Goal: Task Accomplishment & Management: Complete application form

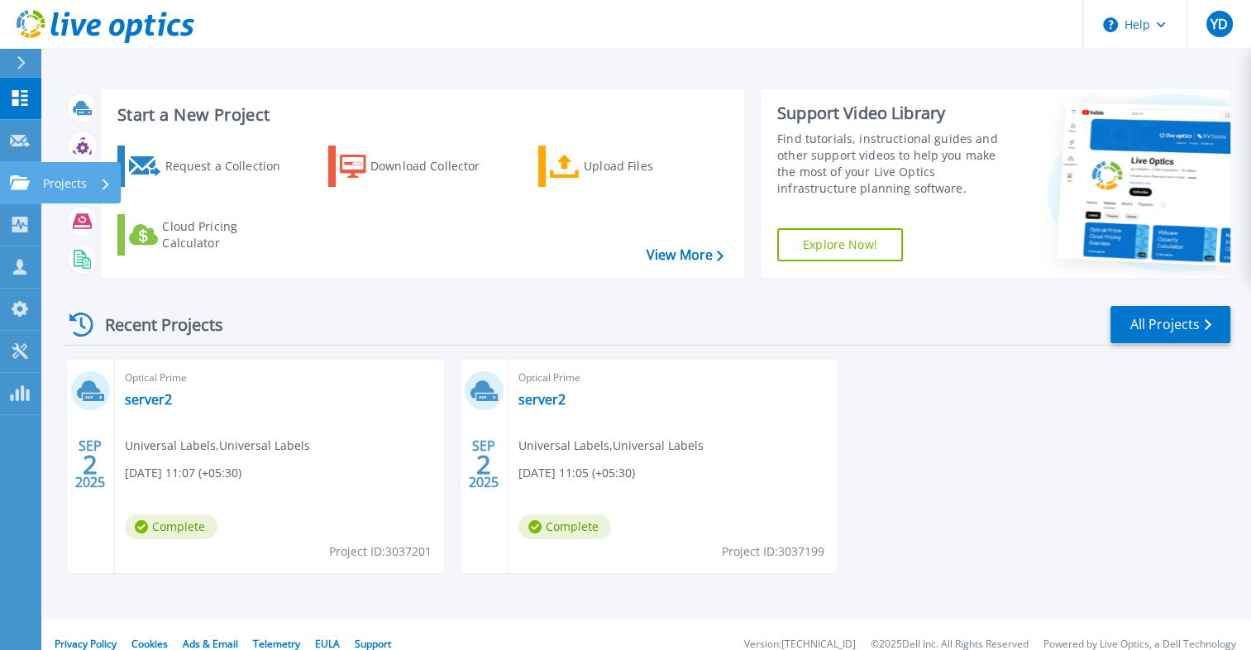
click at [85, 184] on p "Projects" at bounding box center [65, 183] width 44 height 43
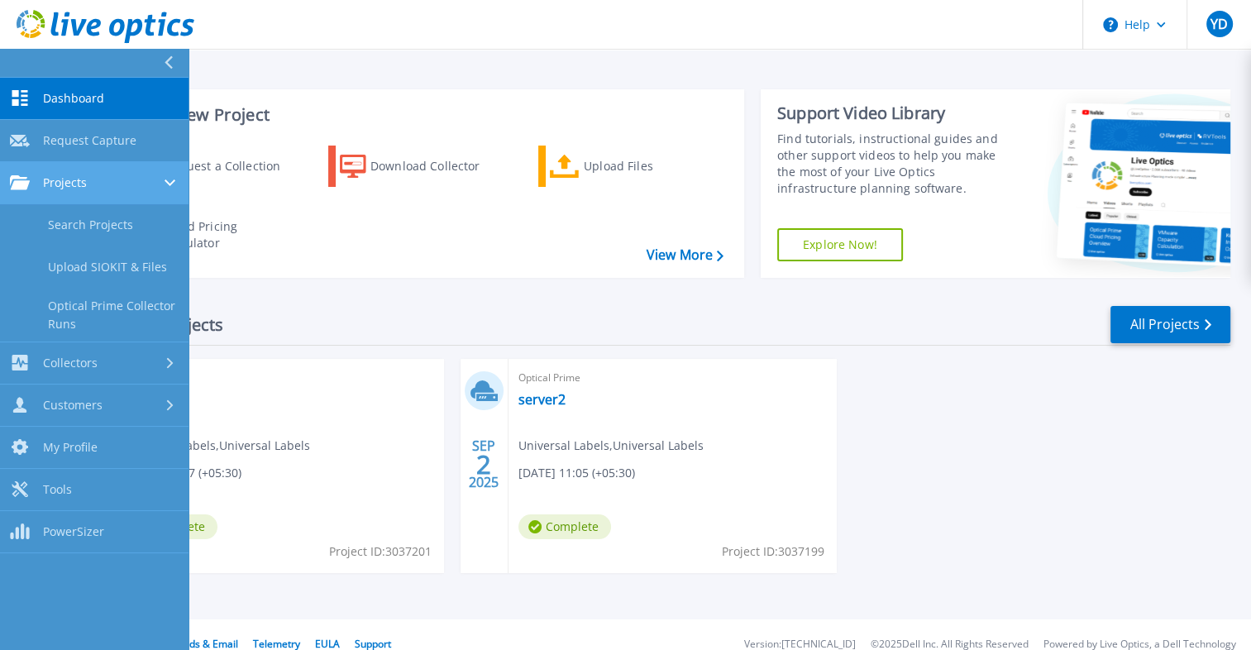
click at [114, 181] on div "Projects" at bounding box center [94, 182] width 169 height 15
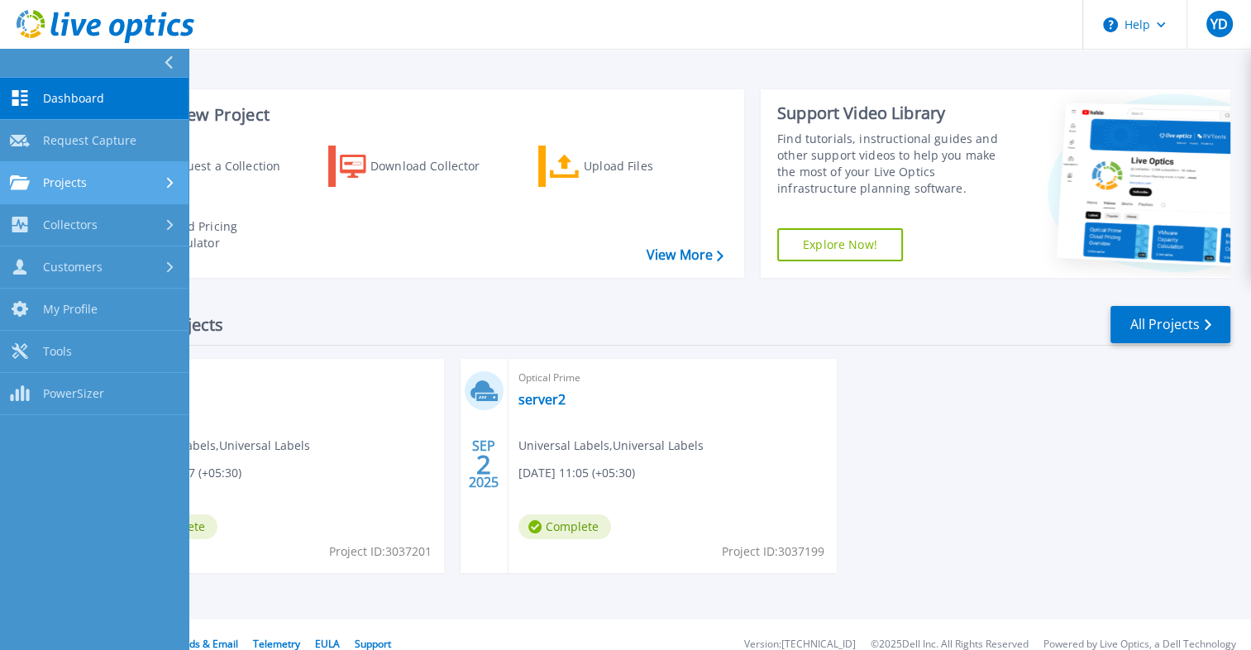
click at [142, 179] on div "Projects" at bounding box center [94, 182] width 169 height 15
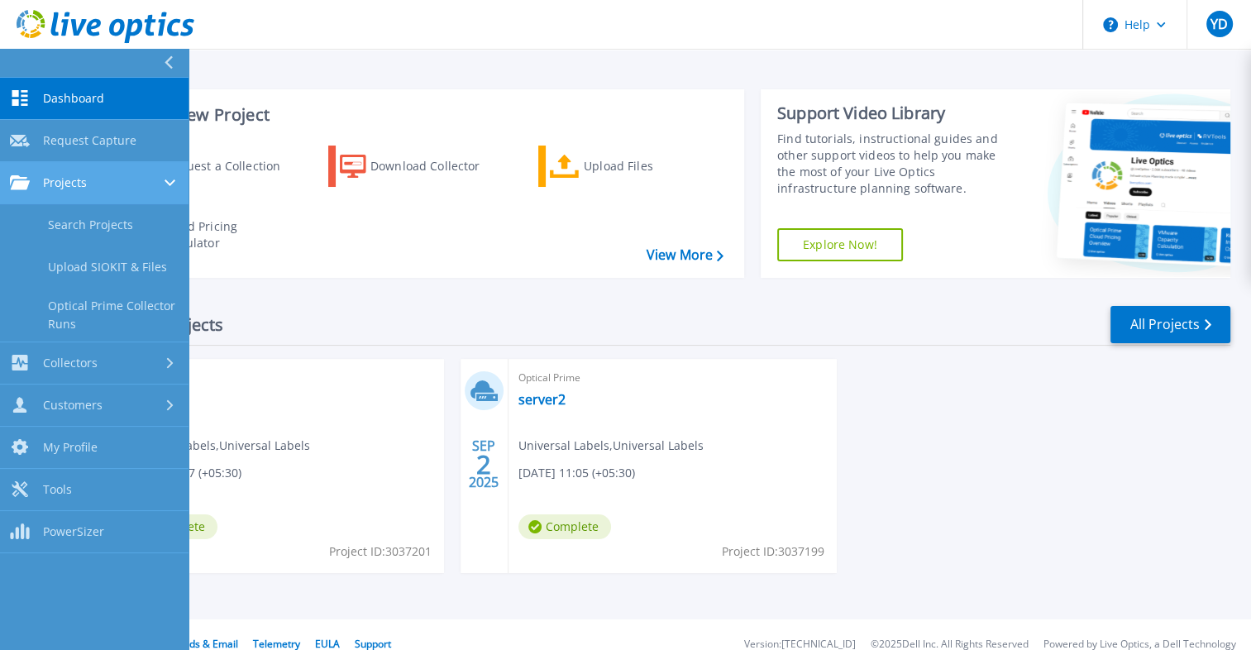
click at [142, 179] on div "Projects" at bounding box center [94, 182] width 169 height 15
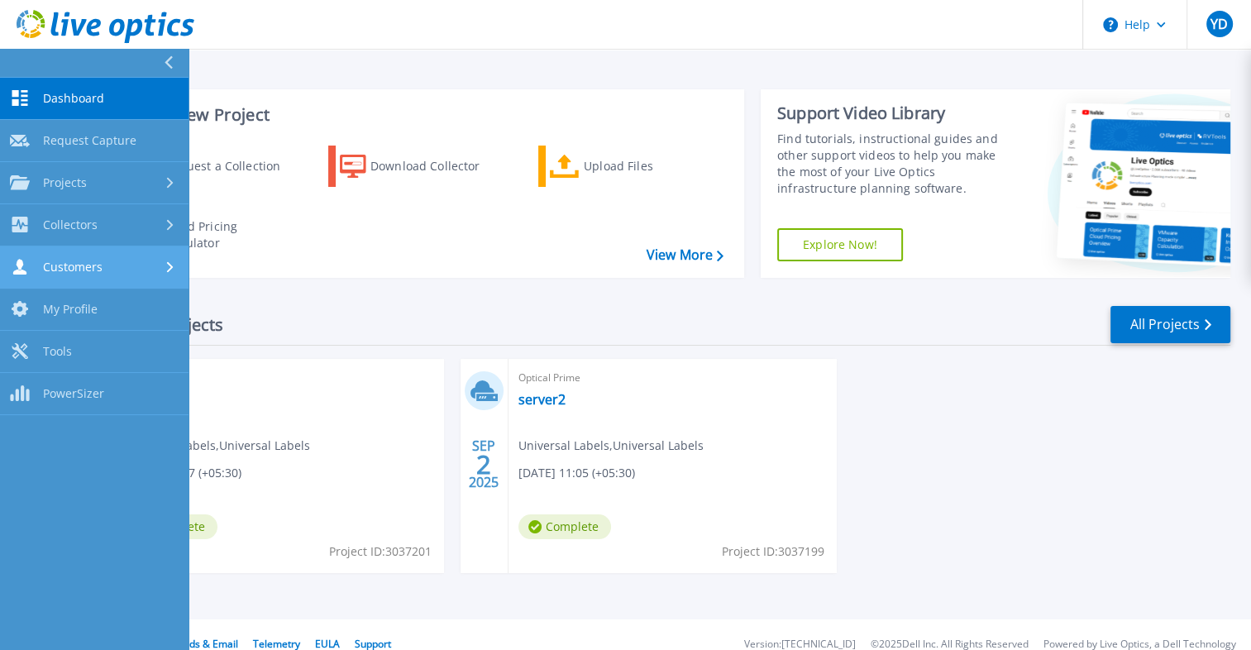
click at [170, 276] on link "Customers Customers" at bounding box center [94, 267] width 189 height 42
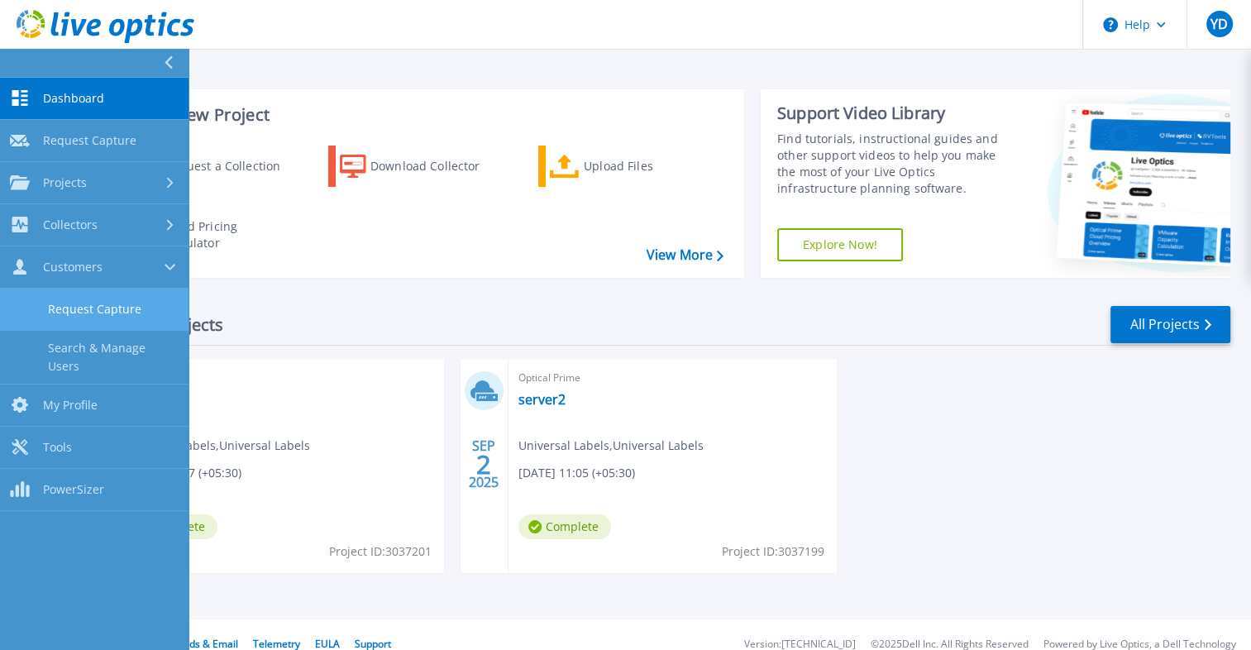
click at [119, 323] on link "Request Capture" at bounding box center [94, 310] width 189 height 42
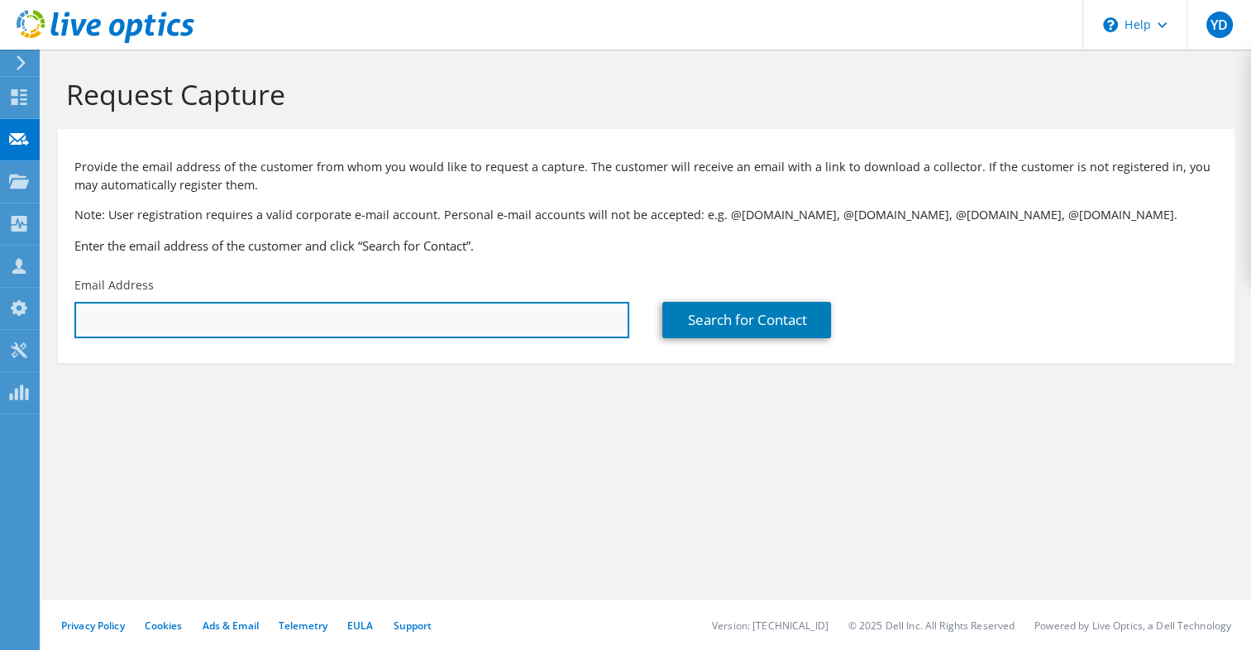
click at [198, 323] on input "text" at bounding box center [351, 320] width 555 height 36
click at [321, 319] on input "text" at bounding box center [351, 320] width 555 height 36
paste input "kosala@upali.lk"
type input "kosala@upali.lk"
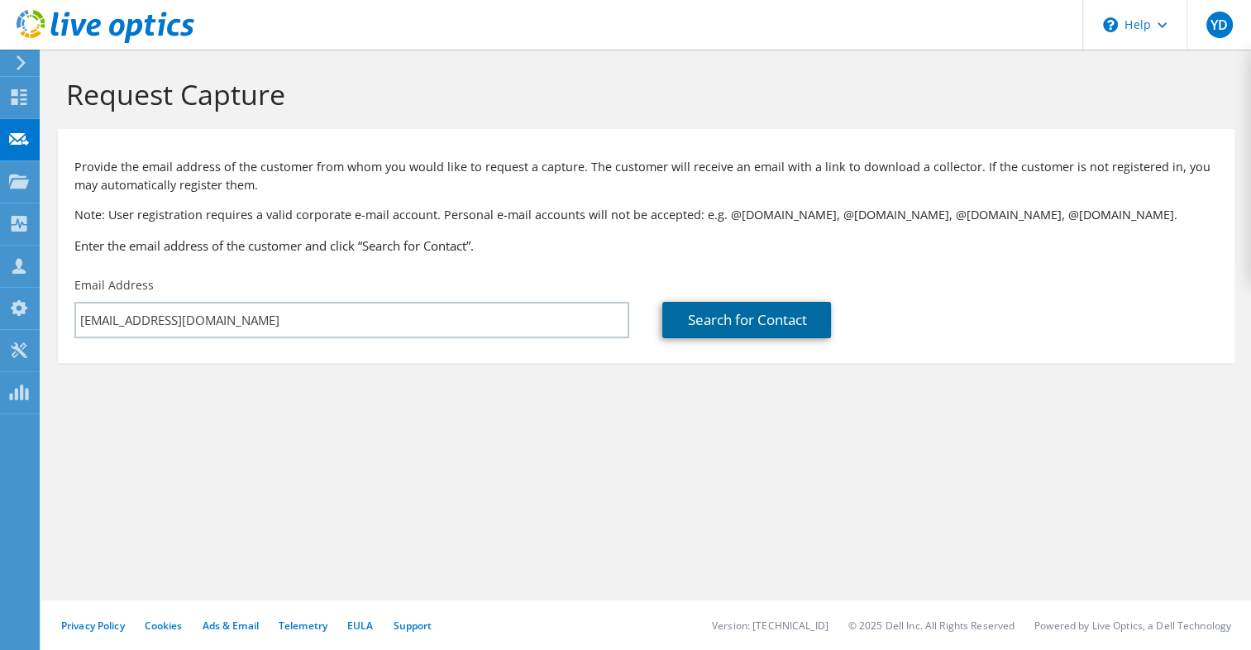
click at [706, 318] on link "Search for Contact" at bounding box center [746, 320] width 169 height 36
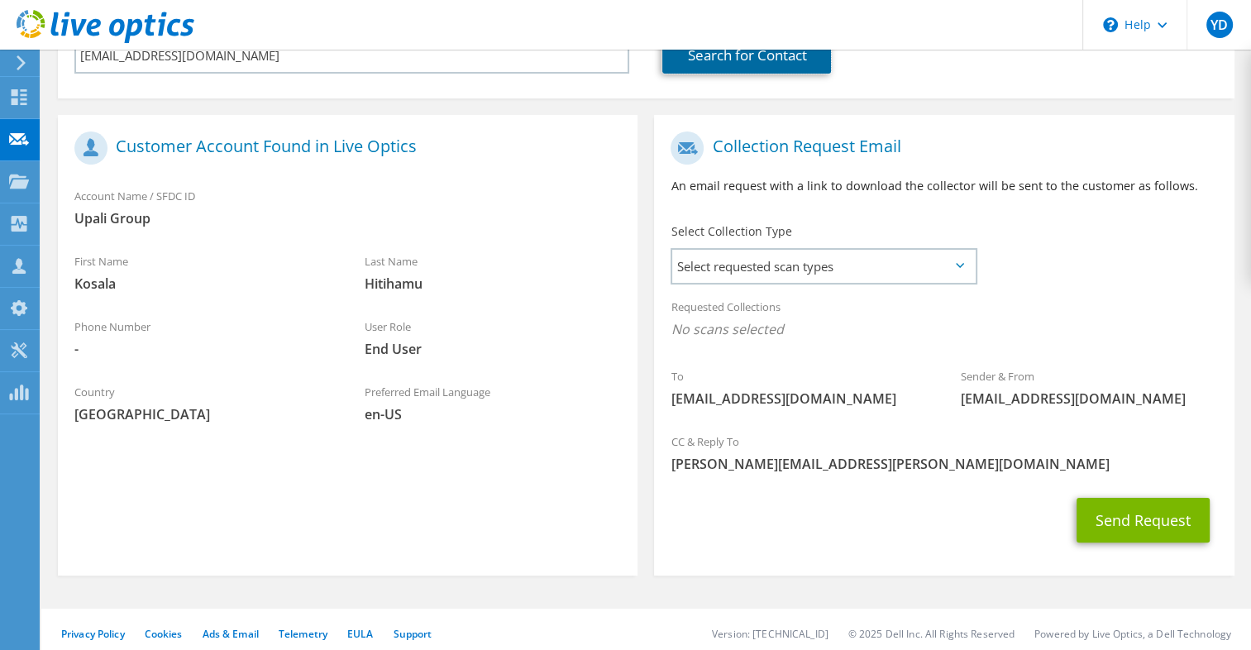
scroll to position [265, 0]
click at [716, 279] on span "Select requested scan types" at bounding box center [823, 266] width 302 height 33
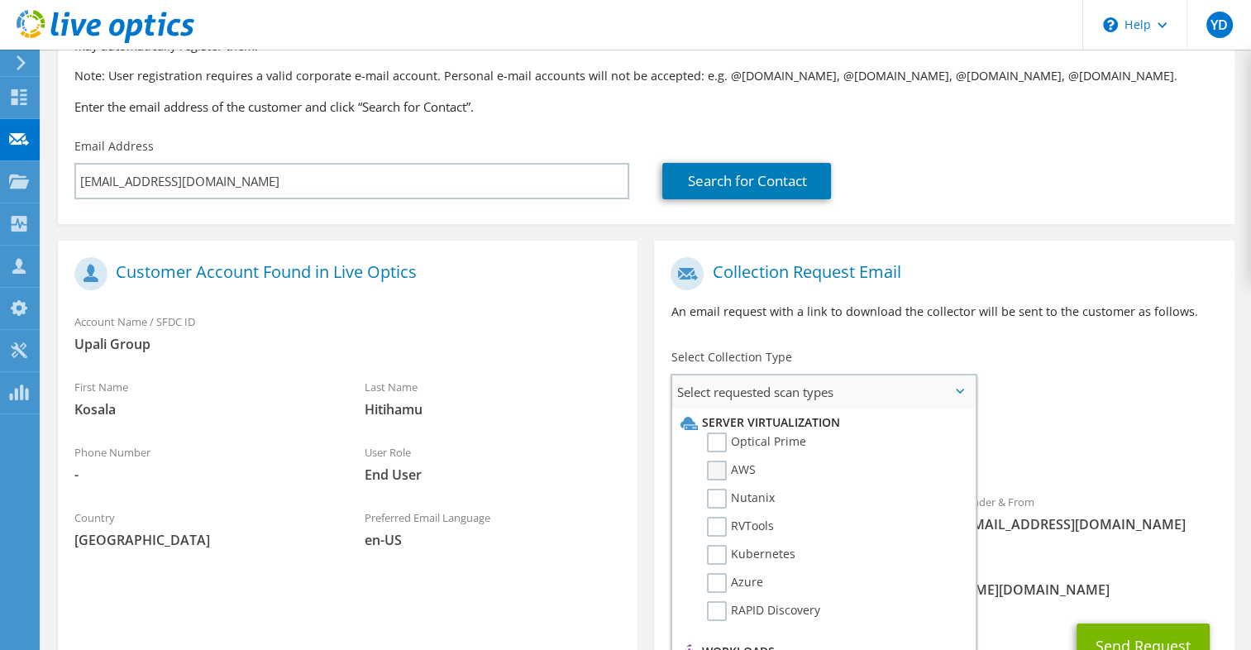
scroll to position [139, 0]
click at [722, 433] on label "Optical Prime" at bounding box center [756, 443] width 99 height 20
click at [0, 0] on input "Optical Prime" at bounding box center [0, 0] width 0 height 0
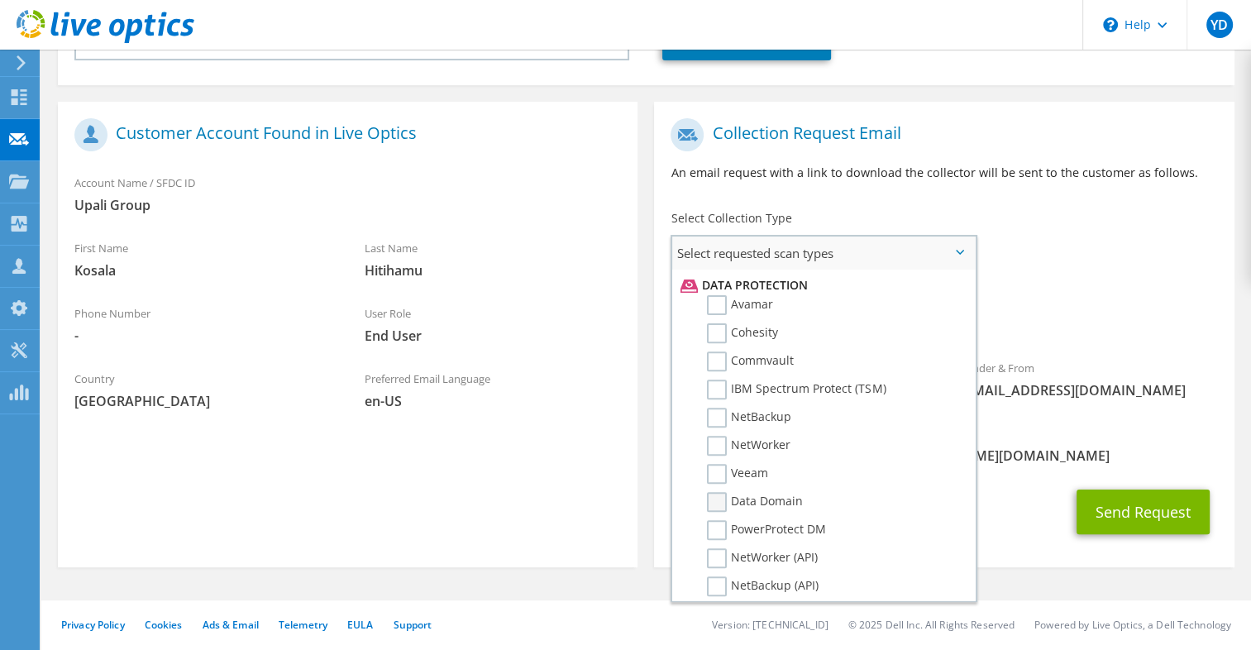
scroll to position [764, 0]
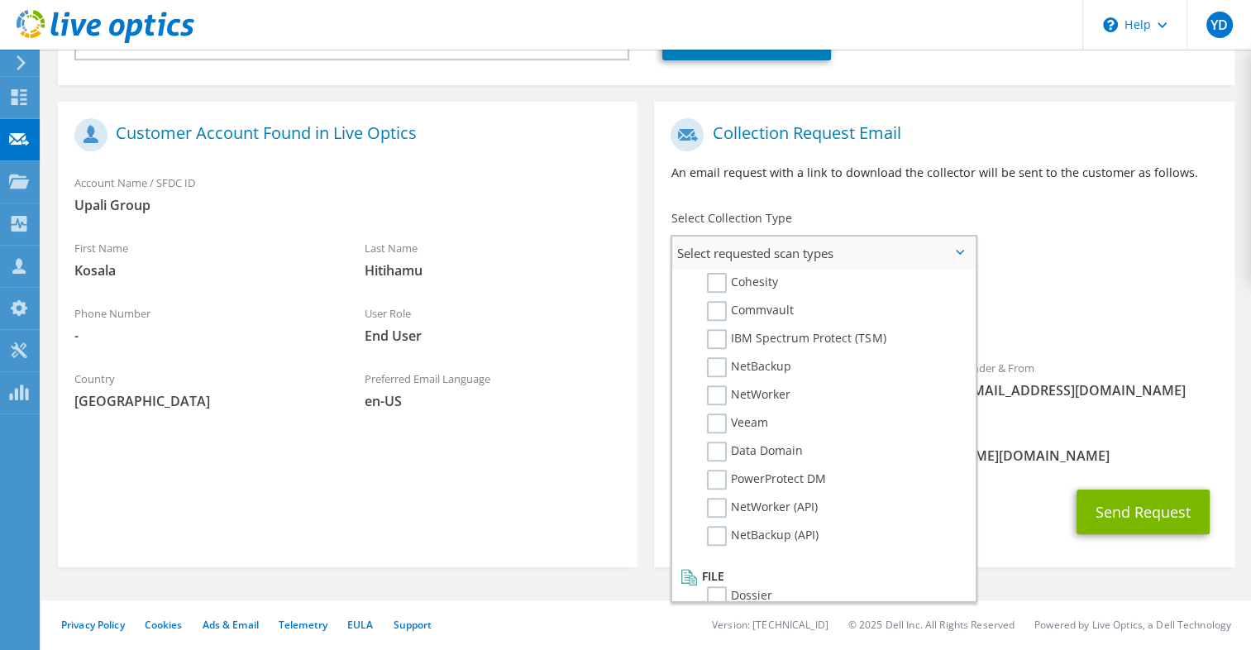
click at [894, 252] on span "Select requested scan types" at bounding box center [823, 253] width 302 height 33
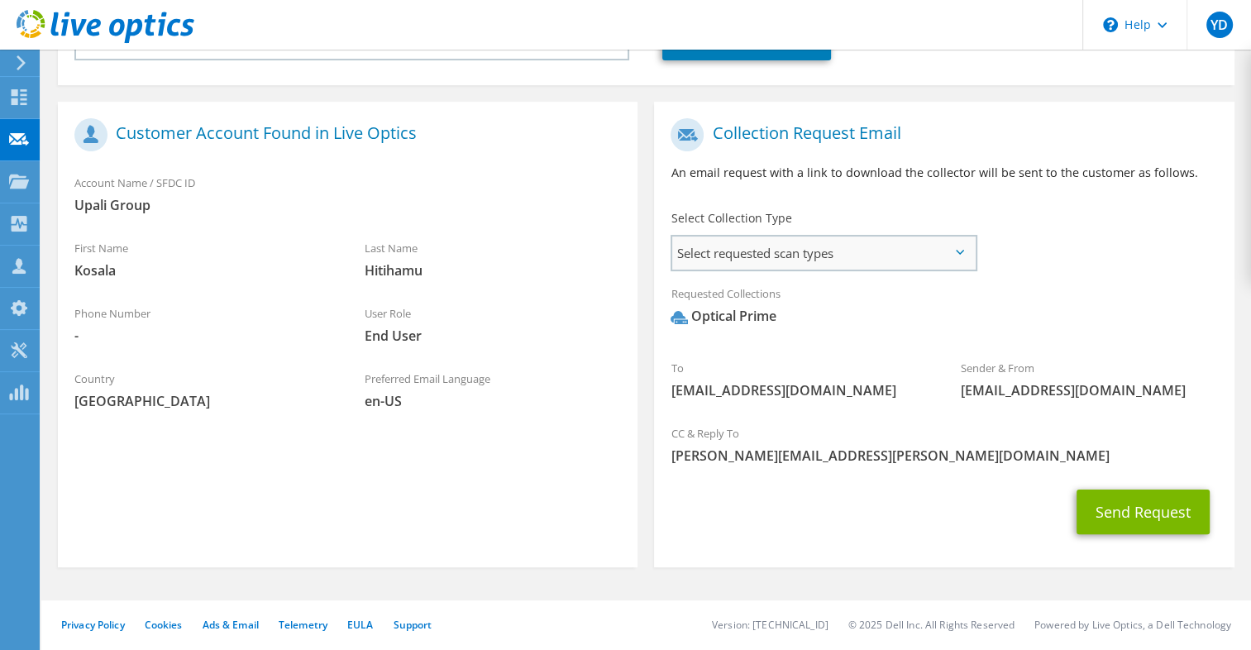
click at [839, 248] on span "Select requested scan types" at bounding box center [823, 253] width 302 height 33
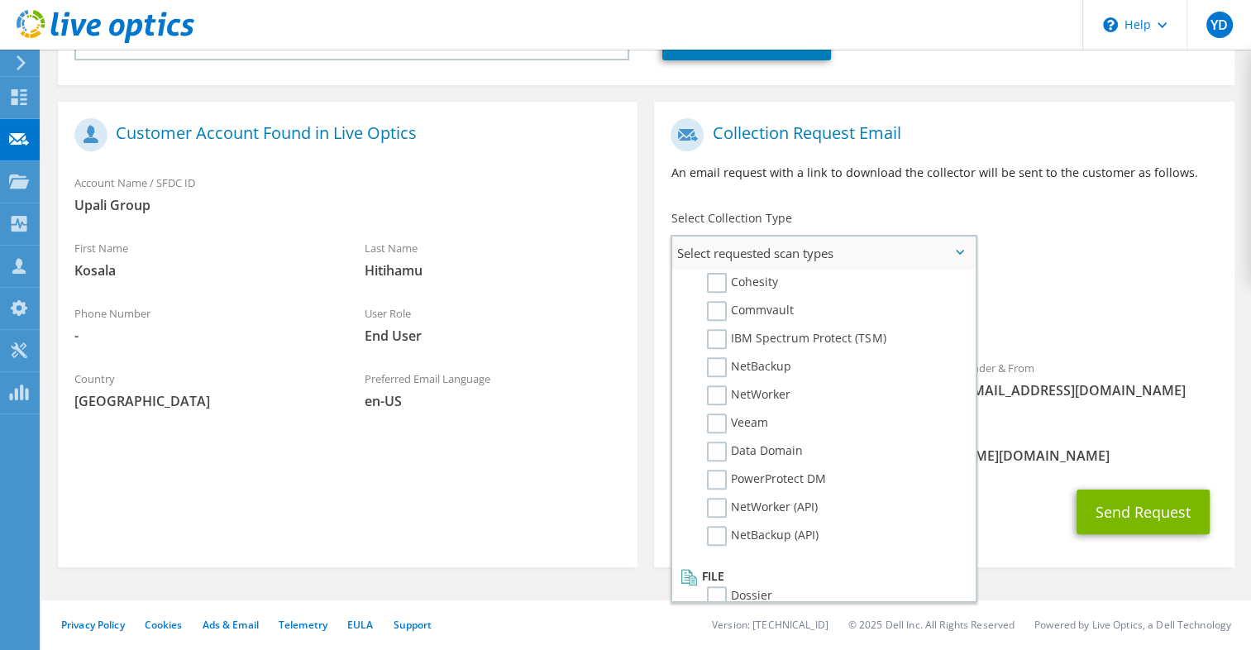
click at [879, 250] on span "Select requested scan types" at bounding box center [823, 253] width 302 height 33
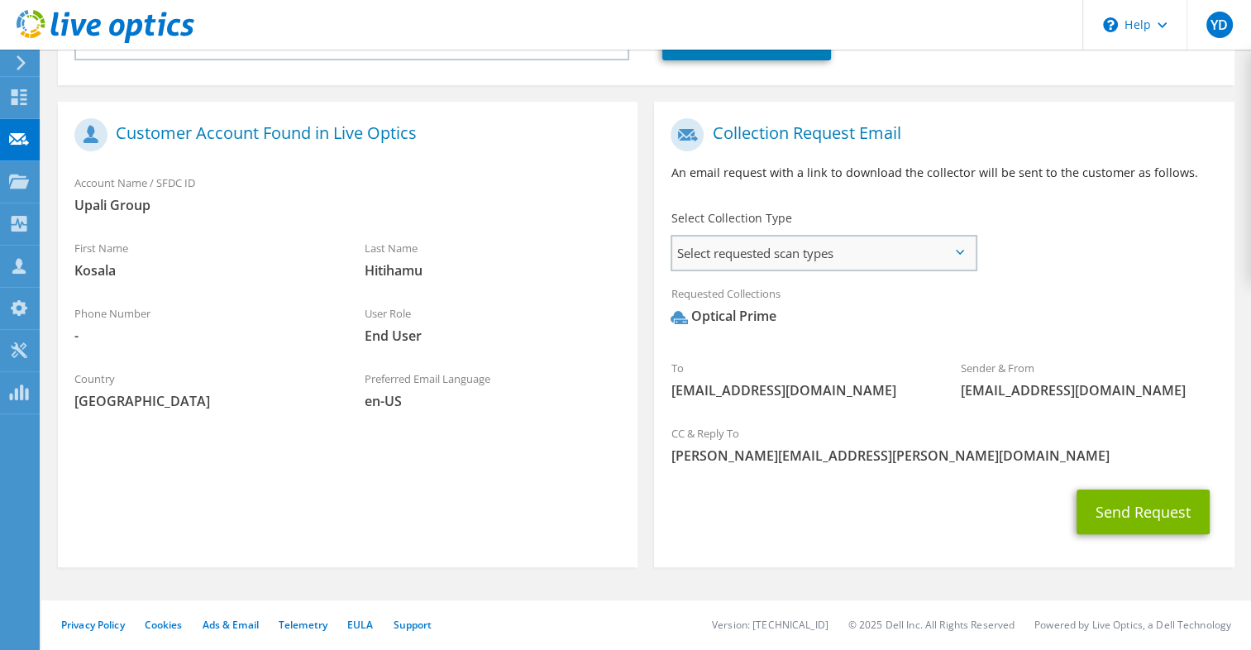
click at [879, 250] on span "Select requested scan types" at bounding box center [823, 253] width 302 height 33
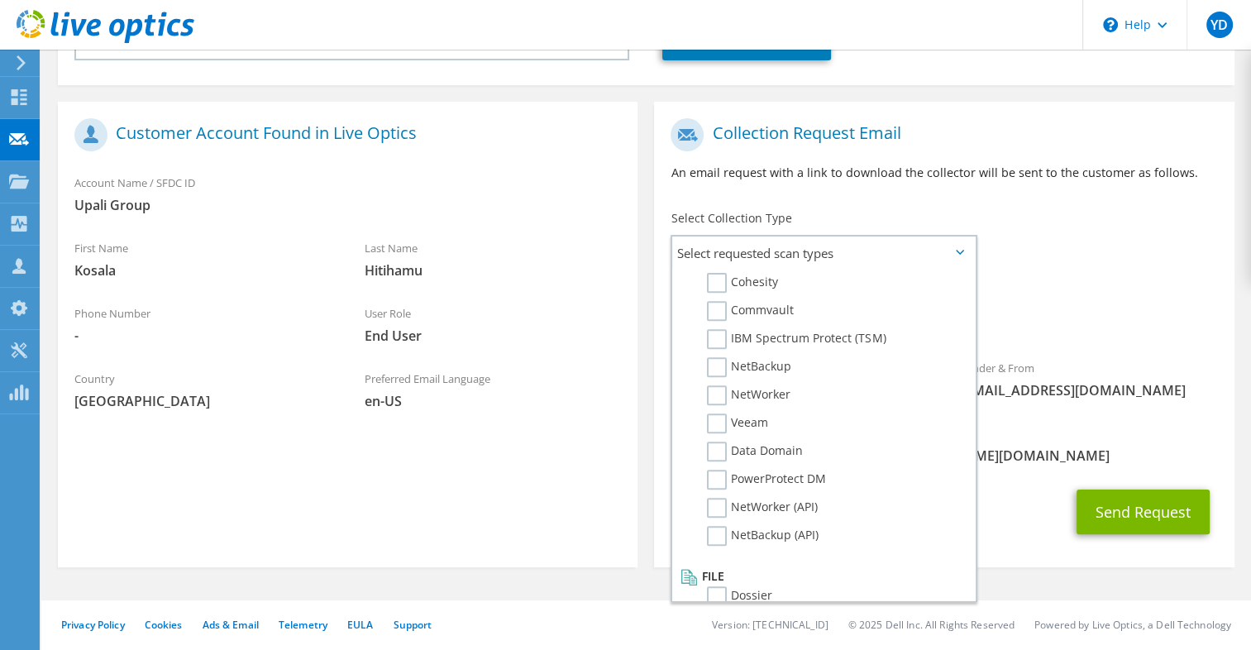
click at [982, 215] on div "Select Collection Type Select requested scan types Server Virtualization Optica…" at bounding box center [823, 239] width 338 height 74
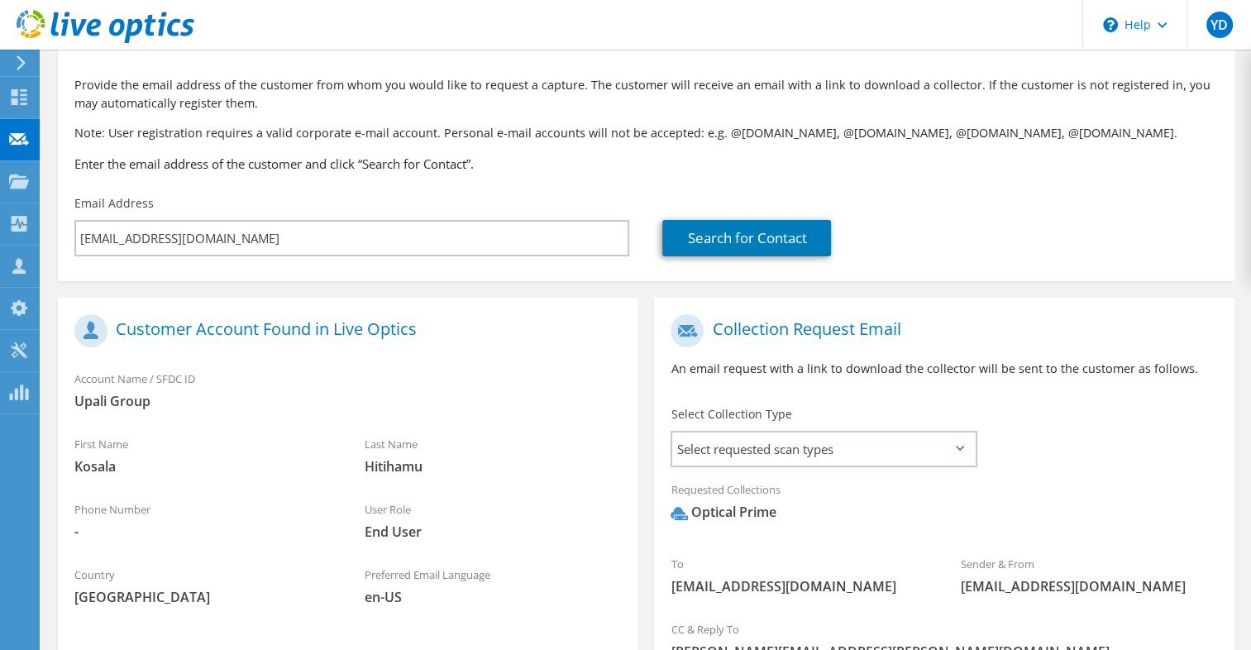
scroll to position [205, 0]
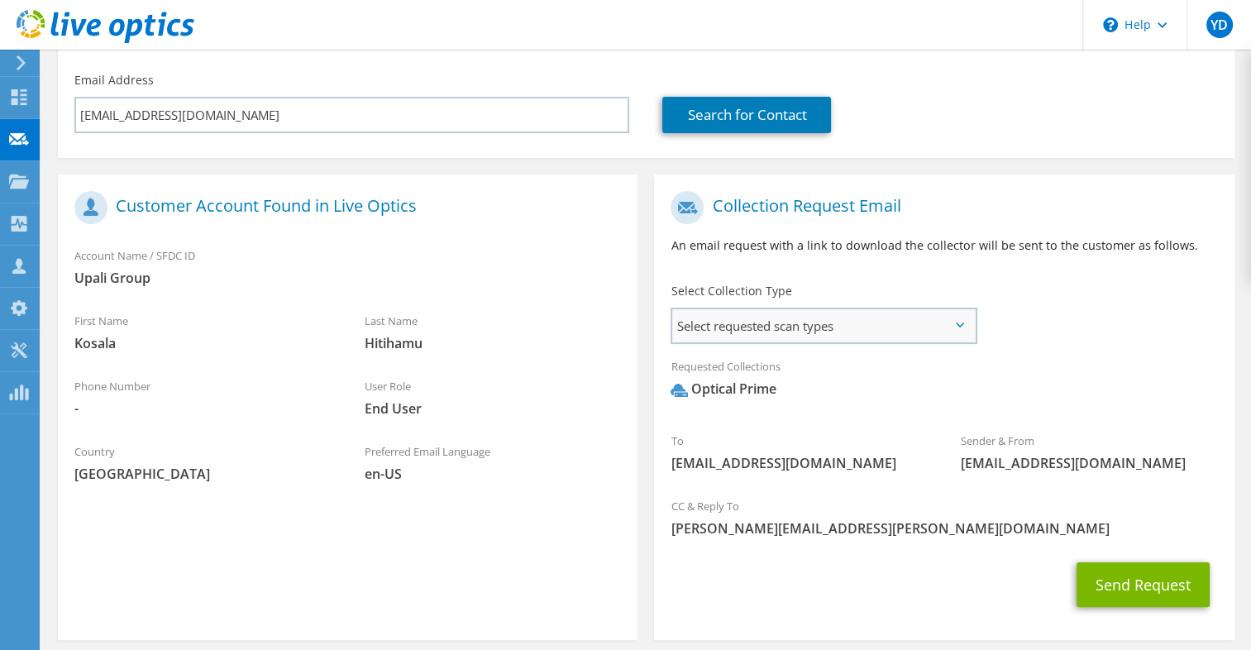
click at [865, 327] on span "Select requested scan types" at bounding box center [823, 325] width 302 height 33
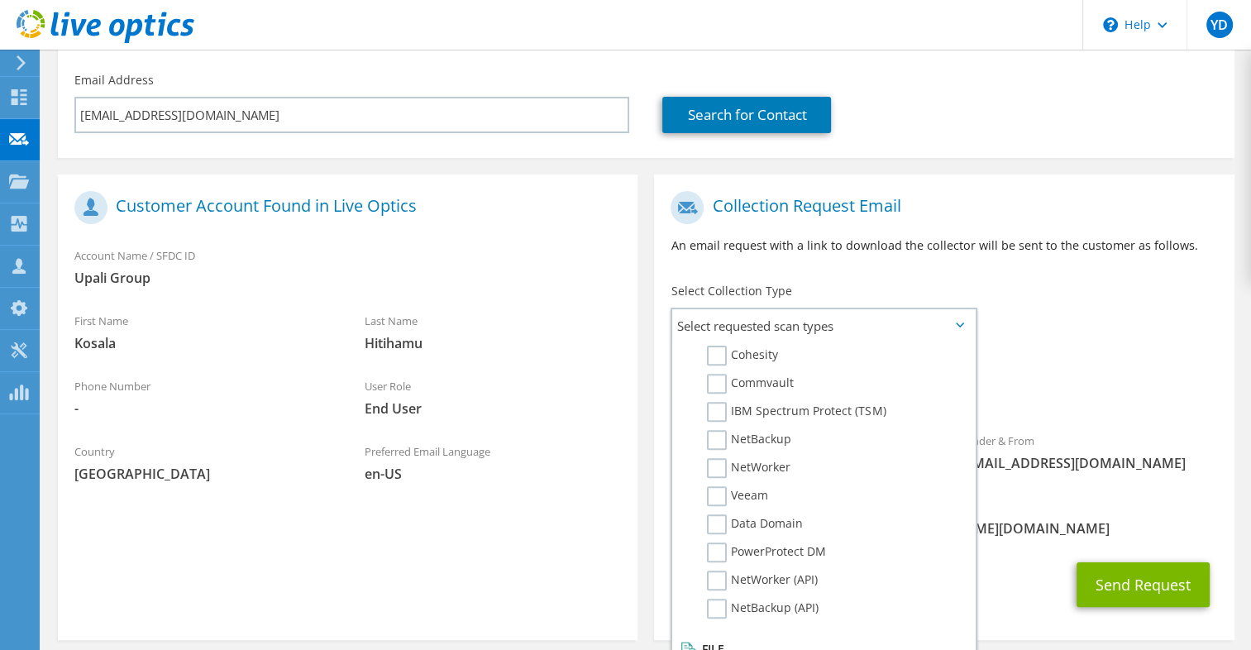
click at [1099, 293] on div "To kosala@upali.lk Sender & From liveoptics@liveoptics.com" at bounding box center [944, 336] width 580 height 306
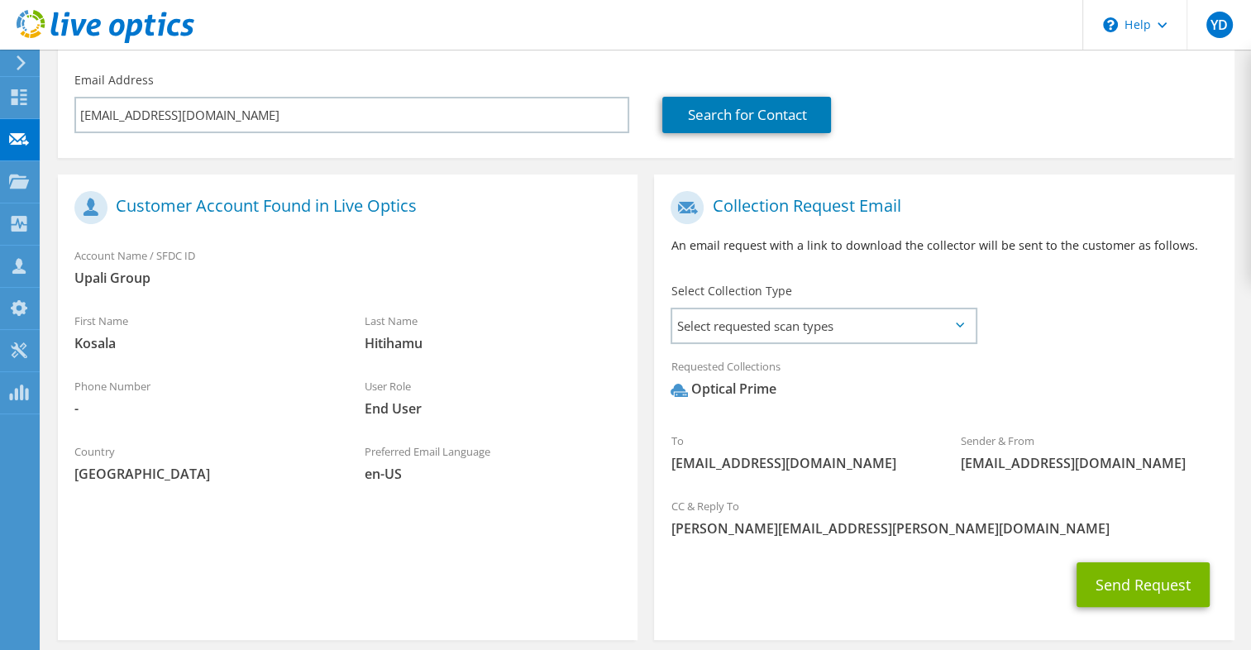
scroll to position [278, 0]
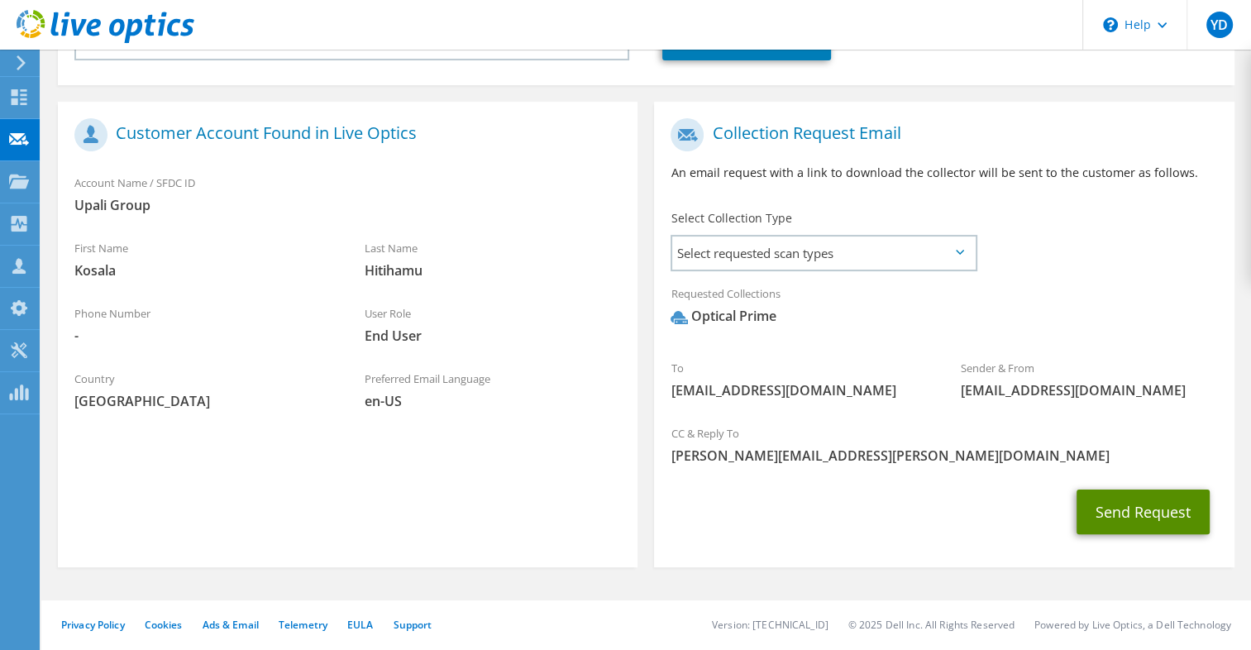
click at [1093, 498] on button "Send Request" at bounding box center [1143, 512] width 133 height 45
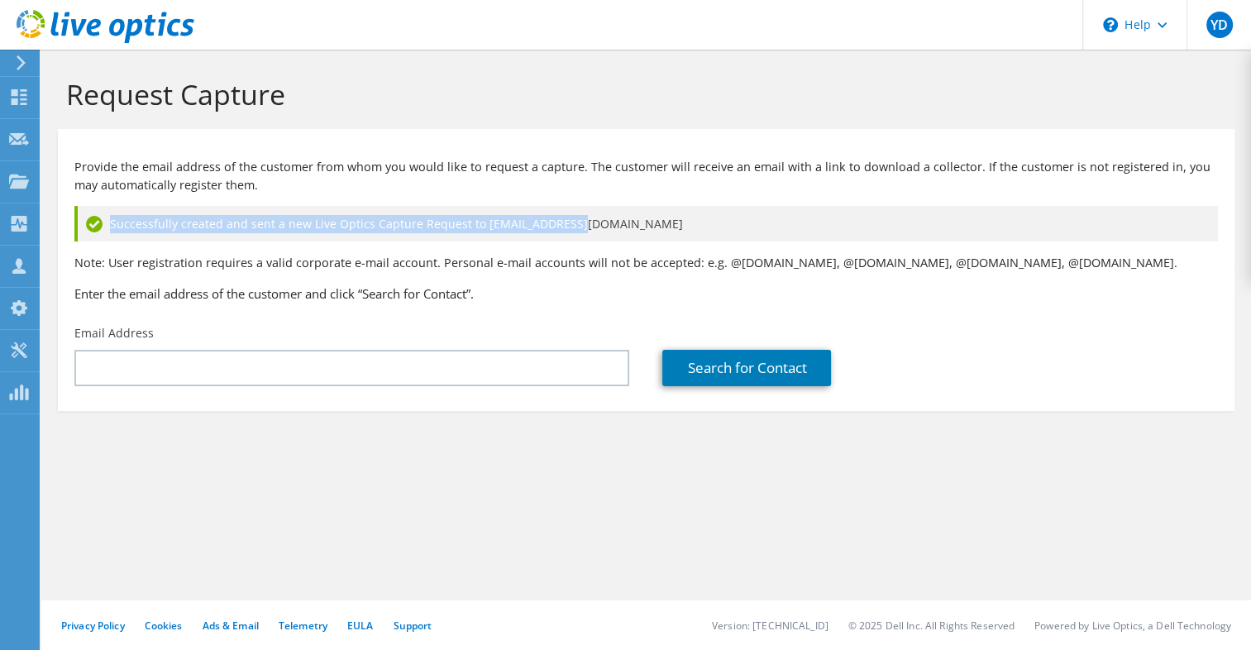
drag, startPoint x: 112, startPoint y: 220, endPoint x: 569, endPoint y: 230, distance: 456.6
click at [569, 230] on div "Successfully created and sent a new Live Optics Capture Request to kosala@upali…" at bounding box center [646, 224] width 1144 height 36
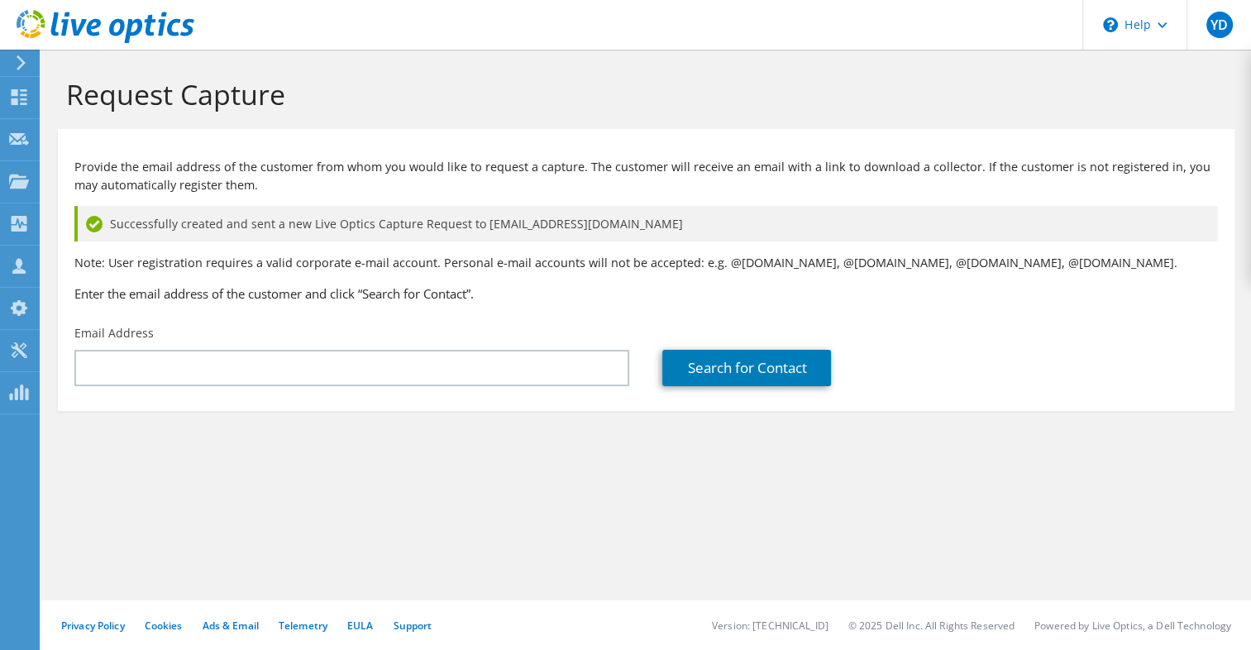
click at [569, 230] on div "Successfully created and sent a new Live Optics Capture Request to kosala@upali…" at bounding box center [646, 224] width 1144 height 36
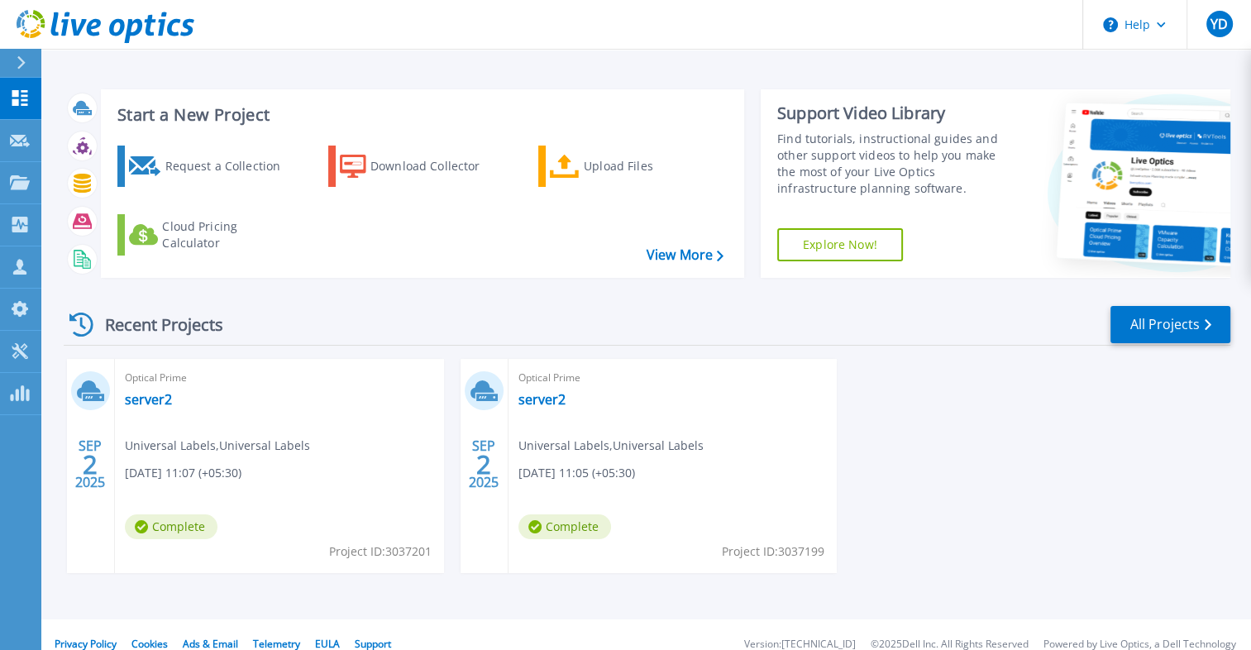
click at [480, 229] on div "Request a Collection Download Collector Upload Files Cloud Pricing Calculator" at bounding box center [420, 200] width 632 height 137
